Goal: Task Accomplishment & Management: Manage account settings

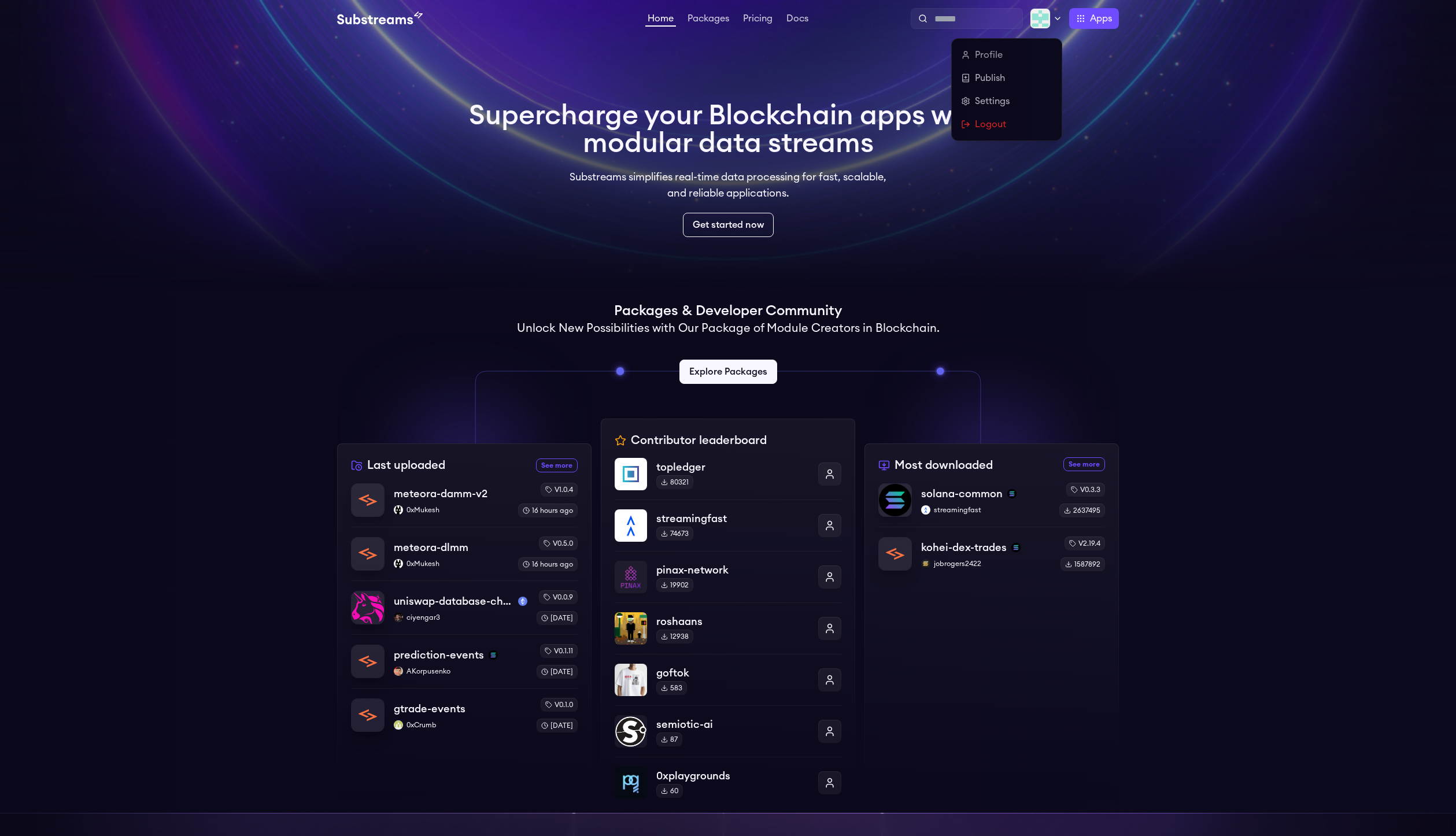
click at [1037, 23] on img at bounding box center [1040, 18] width 21 height 21
click at [994, 101] on link "Settings" at bounding box center [1006, 101] width 91 height 14
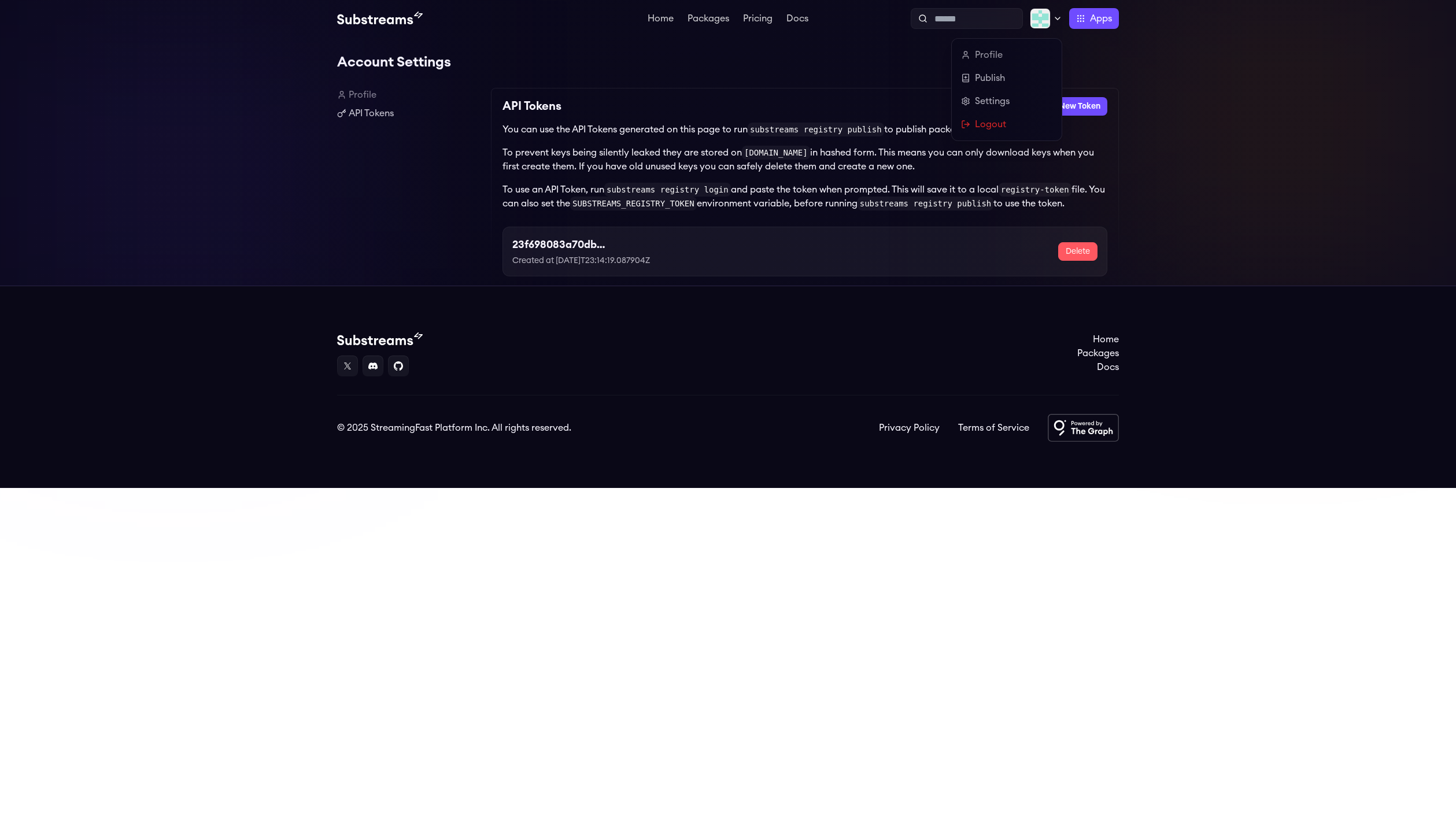
click at [1049, 16] on img at bounding box center [1040, 18] width 21 height 21
click at [992, 51] on link "Profile" at bounding box center [1006, 55] width 91 height 14
click at [993, 56] on link "Profile" at bounding box center [1006, 55] width 91 height 14
click at [721, 153] on p "To prevent keys being silently leaked they are stored on substreams.dev in hash…" at bounding box center [804, 160] width 605 height 28
click at [368, 96] on link "Profile" at bounding box center [410, 95] width 145 height 14
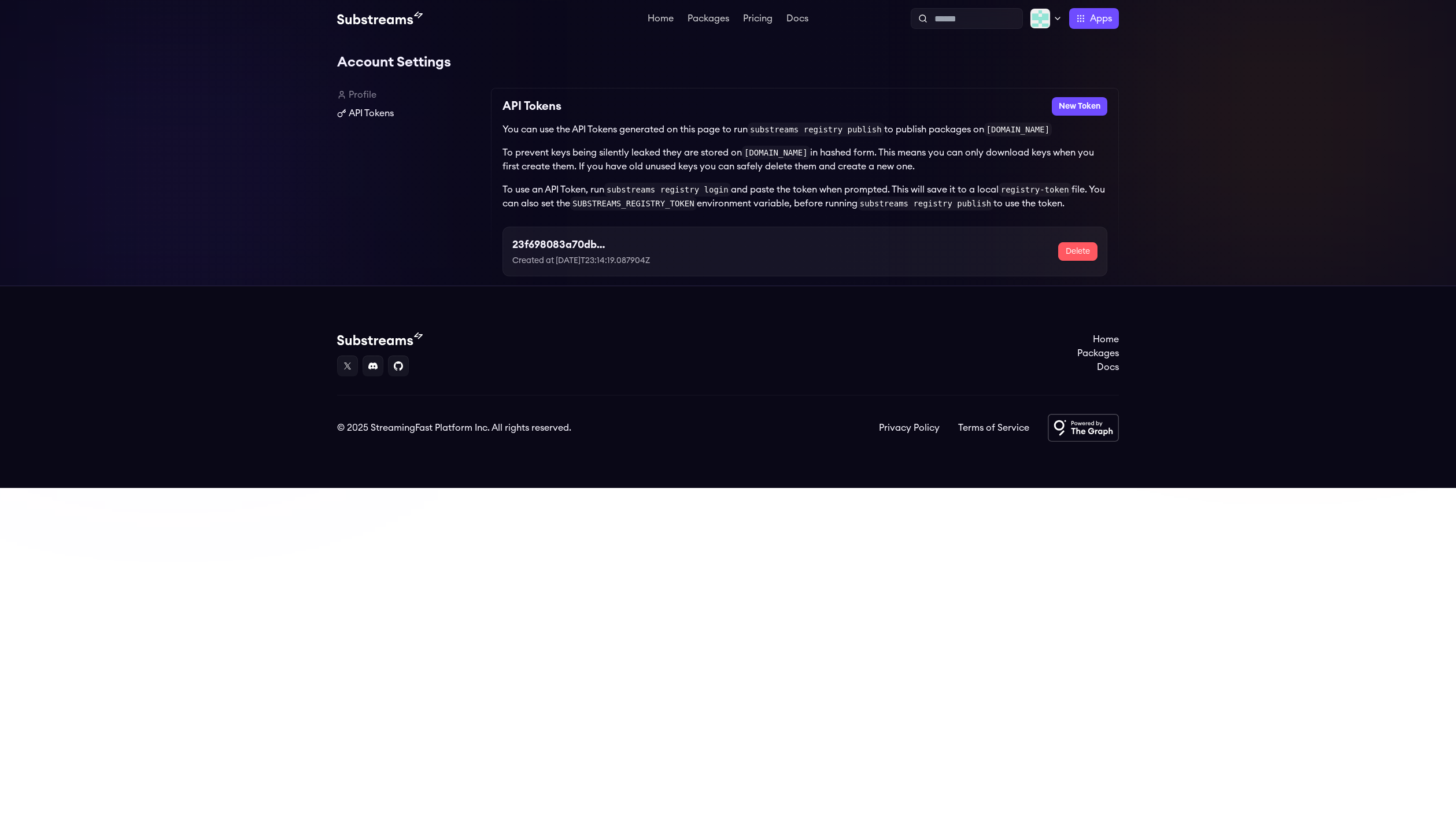
click at [377, 114] on link "API Tokens" at bounding box center [410, 114] width 145 height 14
click at [1096, 19] on span "Apps" at bounding box center [1101, 19] width 22 height 14
click at [1066, 129] on img at bounding box center [1071, 125] width 19 height 19
